Goal: Task Accomplishment & Management: Complete application form

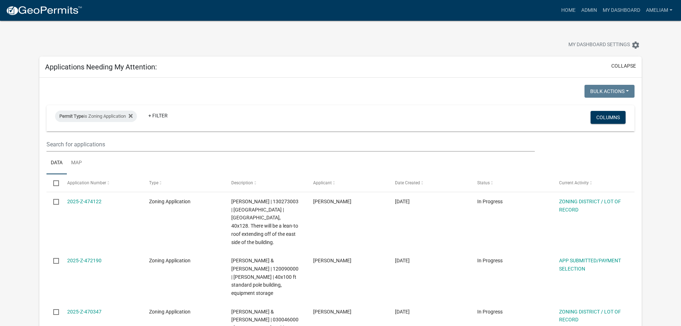
select select "3: 100"
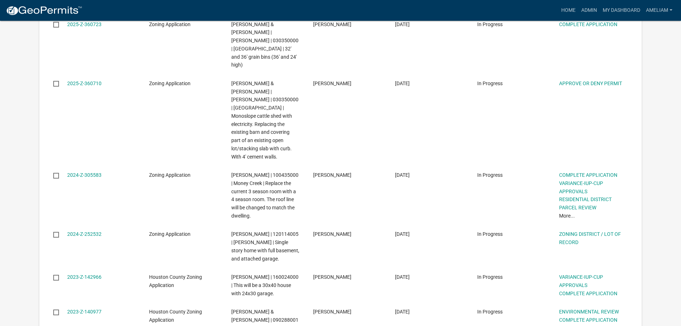
scroll to position [1748, 0]
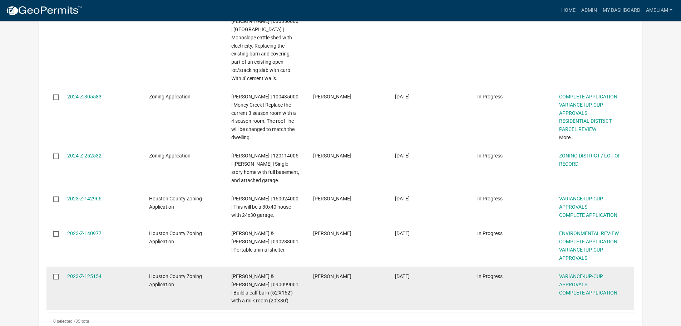
drag, startPoint x: 108, startPoint y: 145, endPoint x: 100, endPoint y: 146, distance: 7.9
click at [108, 272] on div "2023-Z-125154" at bounding box center [101, 276] width 68 height 8
click at [90, 273] on link "2023-Z-125154" at bounding box center [84, 276] width 34 height 6
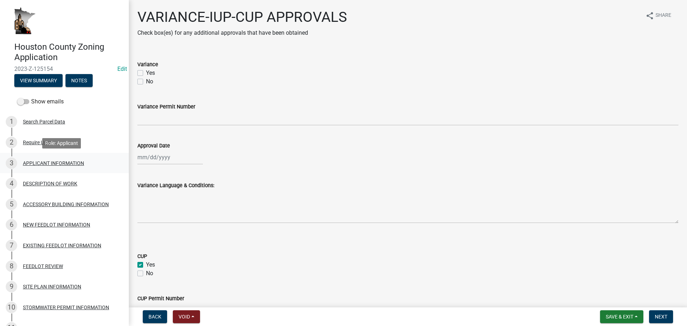
click at [60, 164] on div "APPLICANT INFORMATION" at bounding box center [53, 163] width 61 height 5
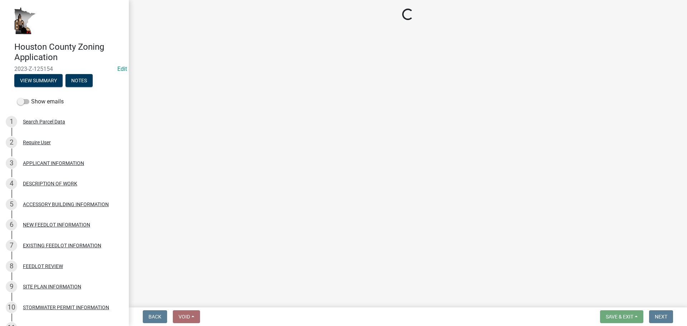
select select "884de254-84a4-4256-8abe-0e7e5fcf6e66"
select select "73f1bbfe-8dcd-4467-92c9-d8f6d47eacb5"
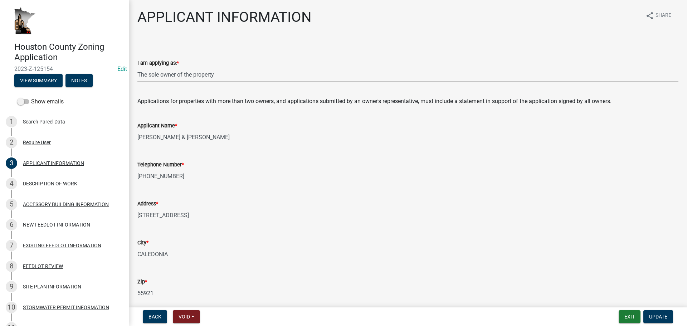
click at [621, 325] on nav "Back Void Withdraw Lock Expire Void Exit Update" at bounding box center [408, 316] width 558 height 19
click at [625, 320] on button "Exit" at bounding box center [629, 316] width 22 height 13
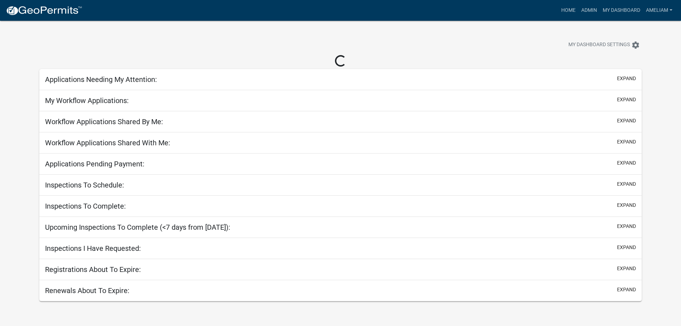
select select "3: 100"
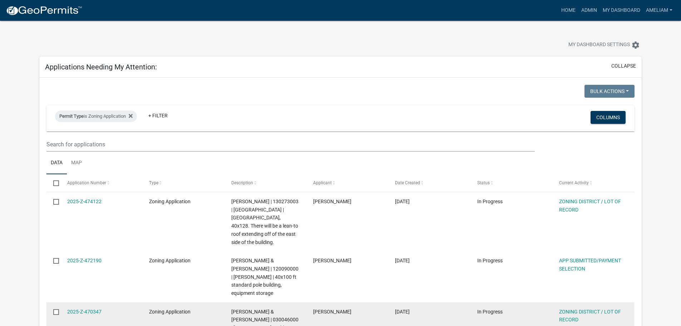
click at [96, 308] on div "2025-Z-470347" at bounding box center [101, 312] width 68 height 8
click at [96, 309] on link "2025-Z-470347" at bounding box center [84, 312] width 34 height 6
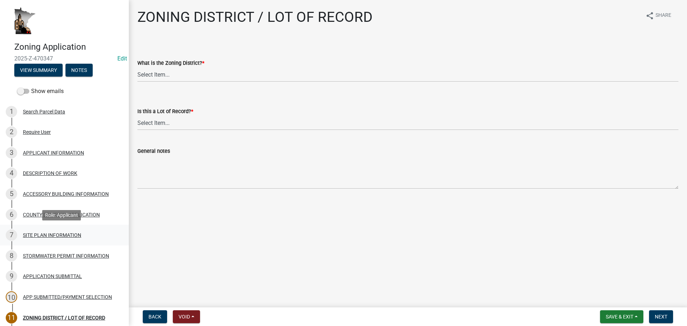
click at [70, 229] on div "7 SITE PLAN INFORMATION" at bounding box center [62, 234] width 112 height 11
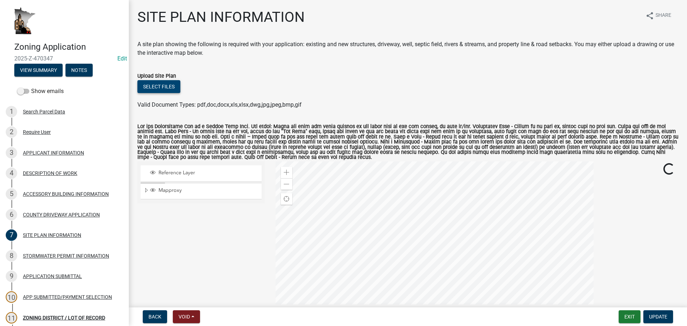
click at [179, 87] on button "Select files" at bounding box center [158, 86] width 43 height 13
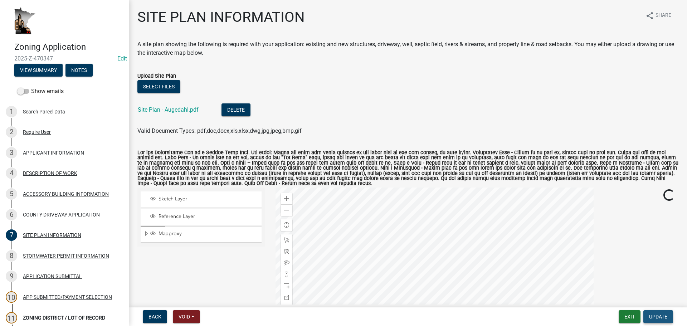
click at [660, 314] on span "Update" at bounding box center [658, 317] width 18 height 6
